Goal: Transaction & Acquisition: Purchase product/service

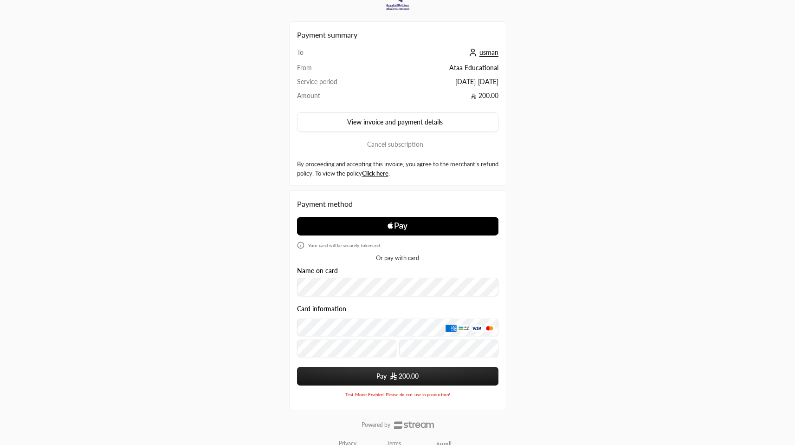
scroll to position [30, 0]
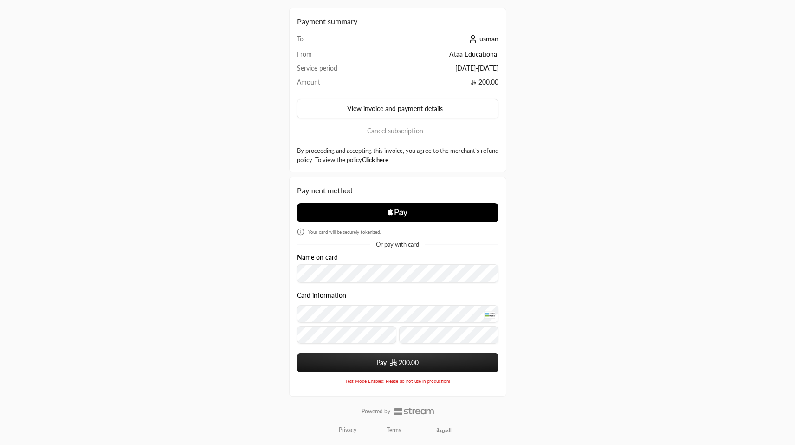
click at [380, 364] on button "Pay 200.00" at bounding box center [397, 362] width 201 height 19
